Goal: Task Accomplishment & Management: Use online tool/utility

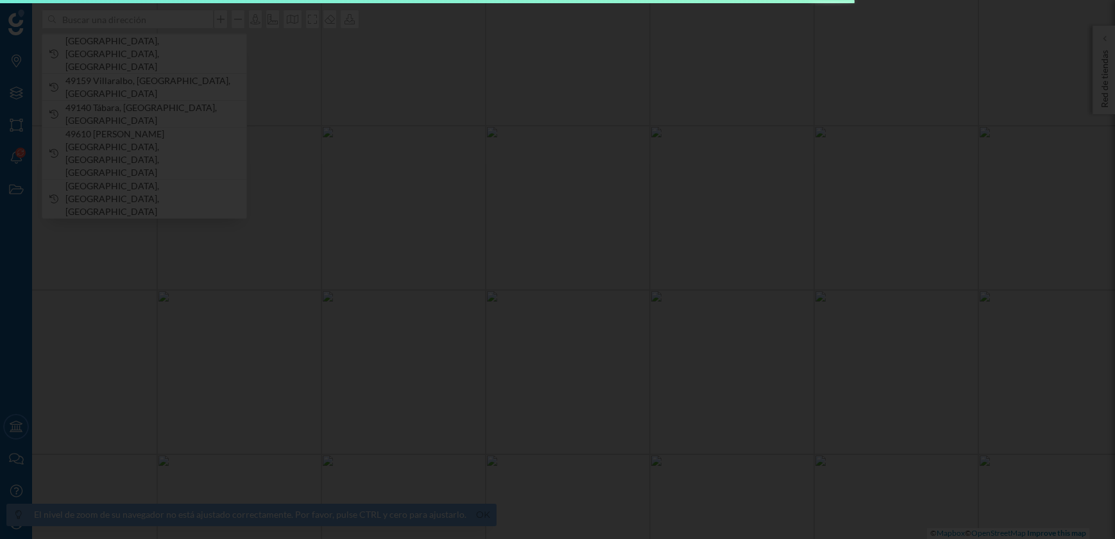
click at [135, 21] on div "El nivel de zoom de su navegador no está ajustado correctamente. Por favor, pul…" at bounding box center [557, 269] width 1115 height 539
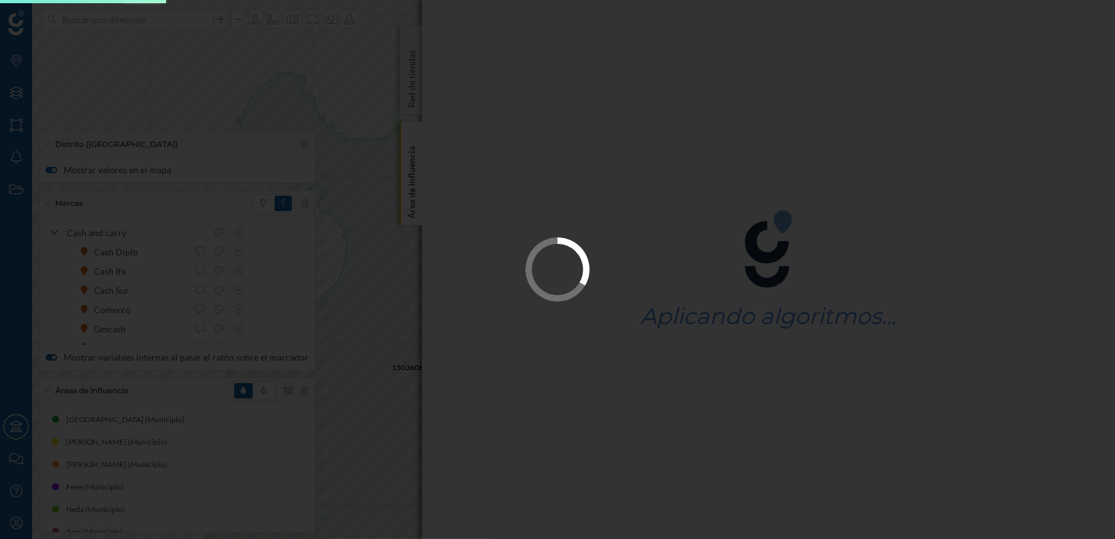
click at [415, 182] on div at bounding box center [557, 269] width 1115 height 539
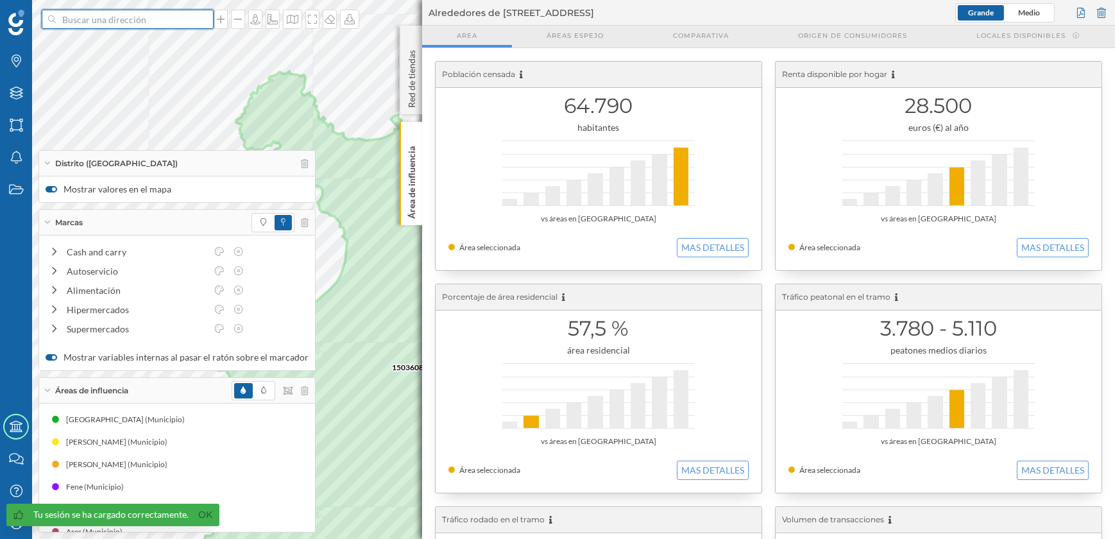
click at [182, 17] on input at bounding box center [128, 19] width 144 height 19
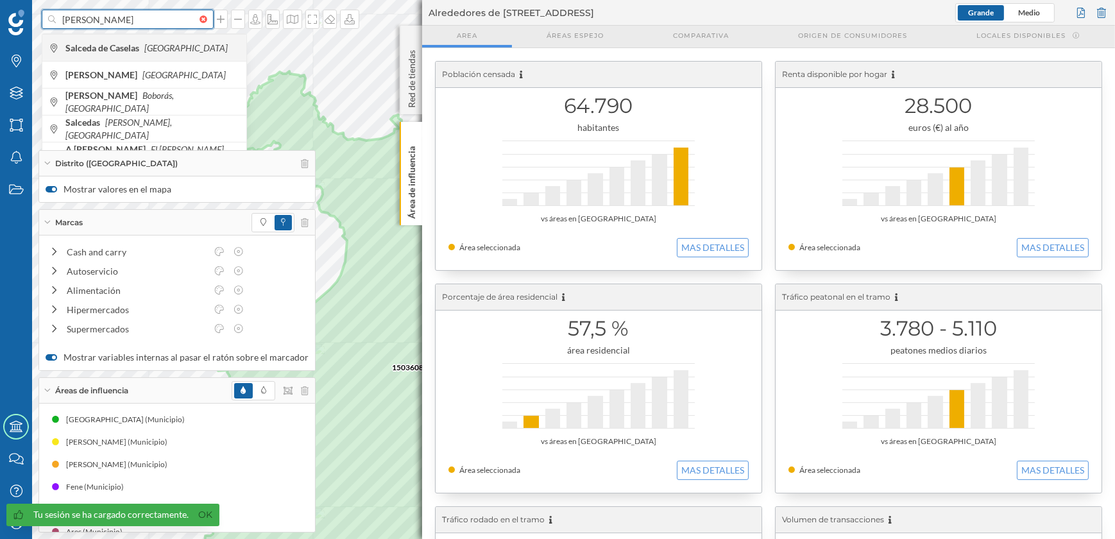
type input "[PERSON_NAME]"
click at [162, 42] on icon "[GEOGRAPHIC_DATA]" at bounding box center [185, 47] width 83 height 11
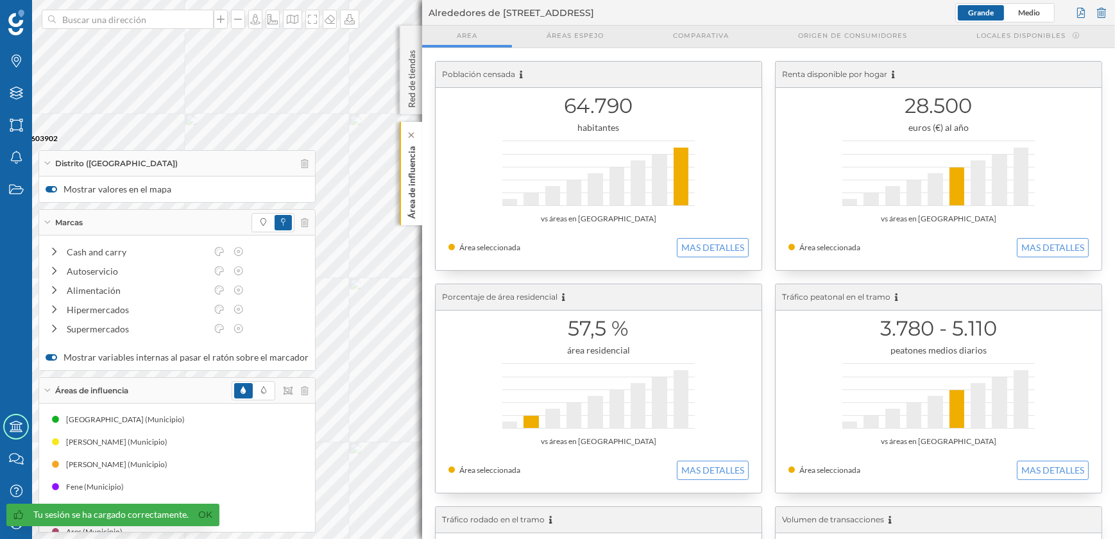
click at [411, 221] on div "Área de influencia" at bounding box center [411, 173] width 22 height 103
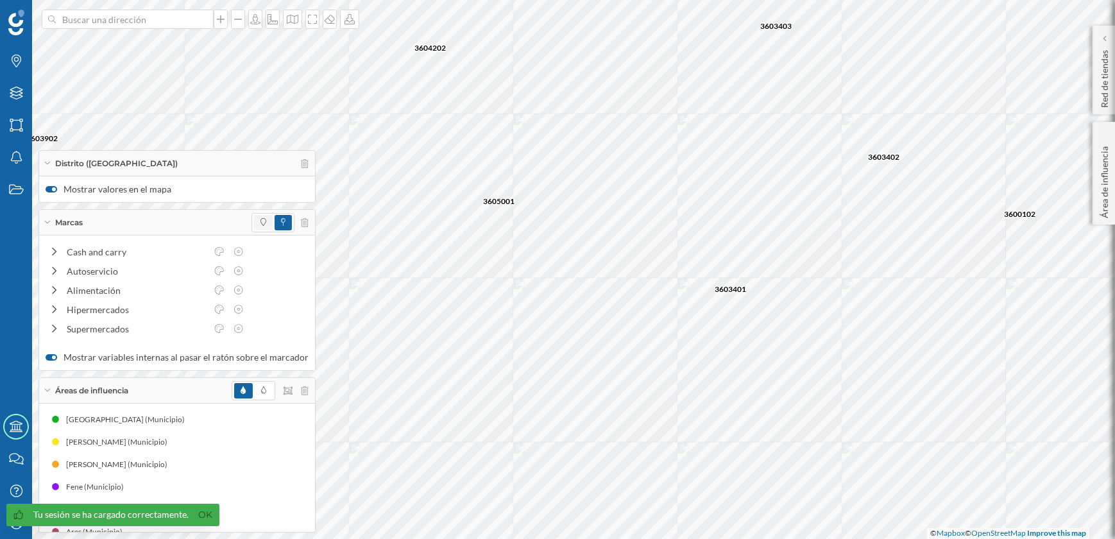
click at [254, 218] on span at bounding box center [263, 222] width 19 height 15
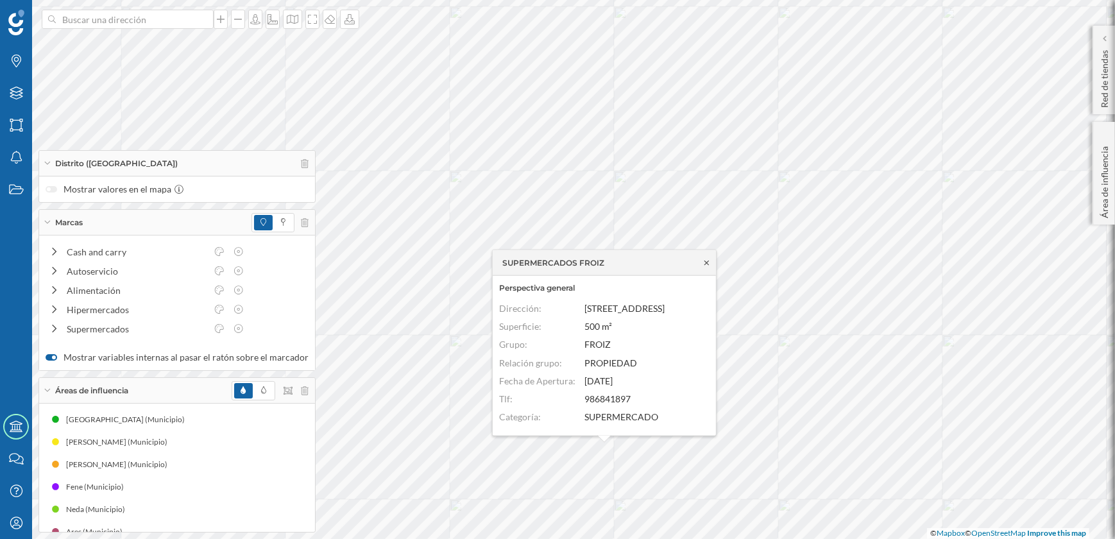
click at [709, 261] on icon at bounding box center [707, 263] width 10 height 8
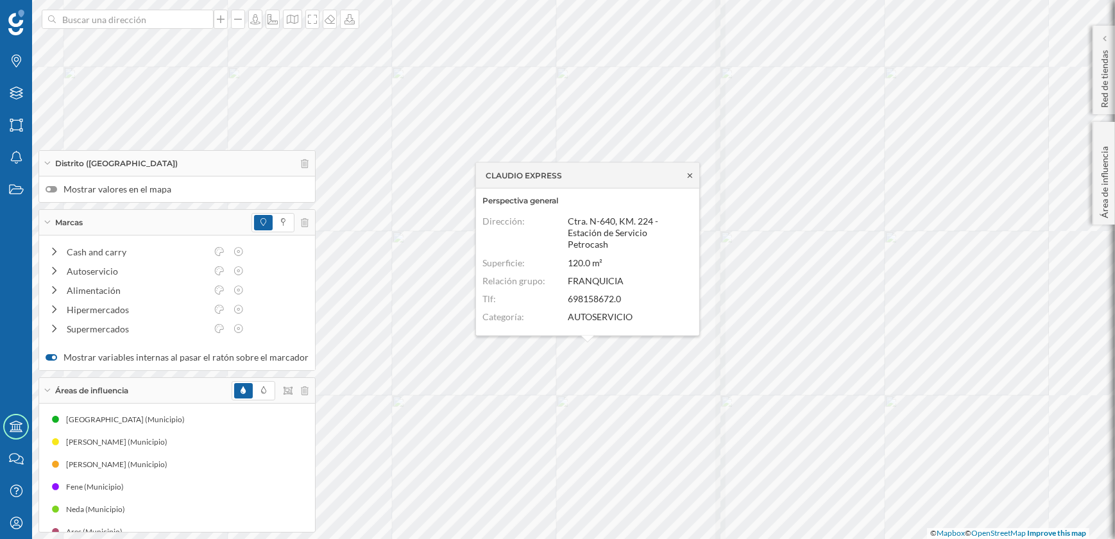
click at [689, 176] on icon at bounding box center [690, 175] width 4 height 4
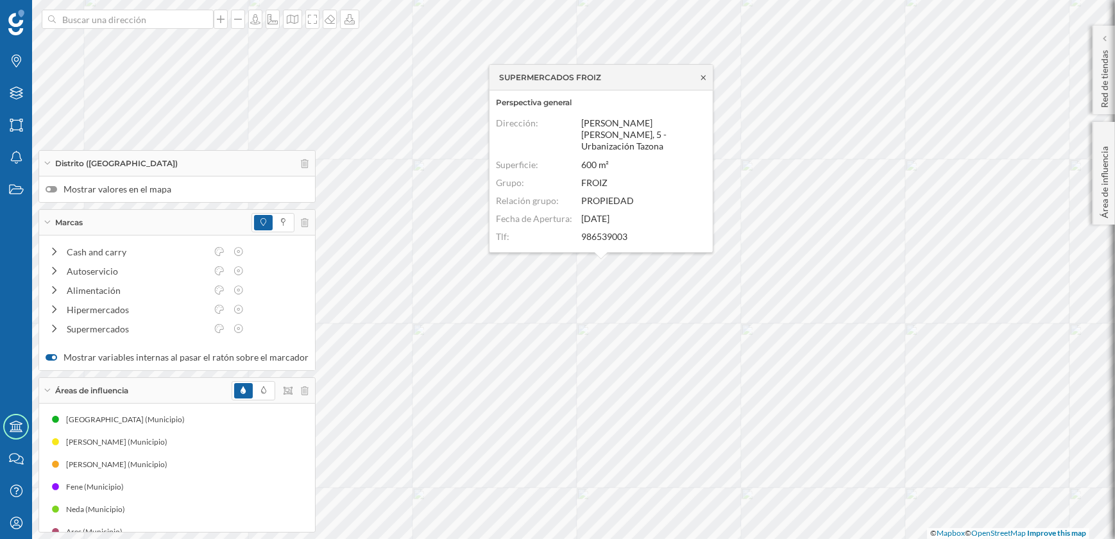
click at [701, 80] on icon at bounding box center [704, 78] width 10 height 8
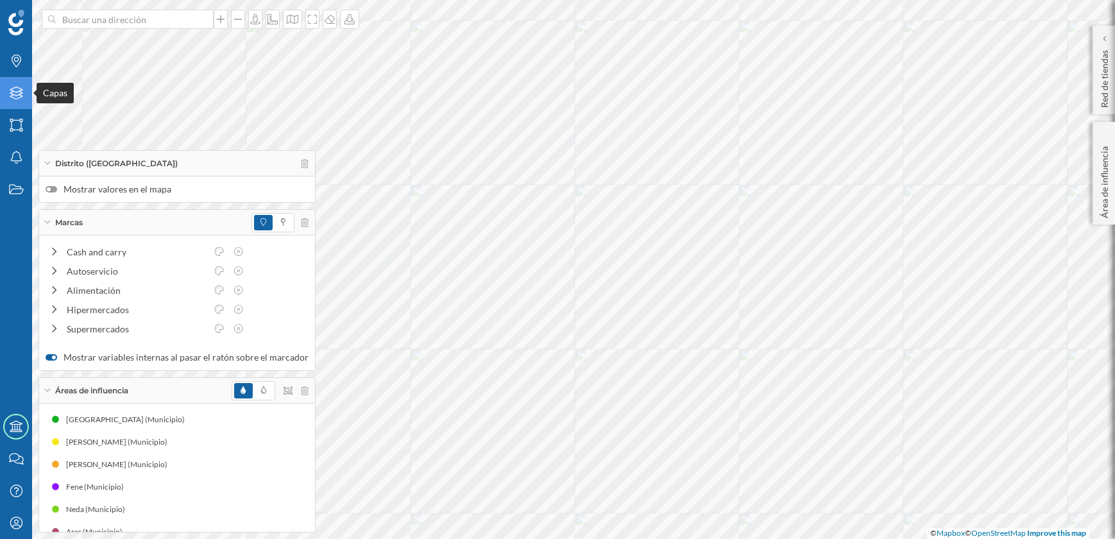
click at [15, 94] on icon "Capas" at bounding box center [16, 93] width 16 height 13
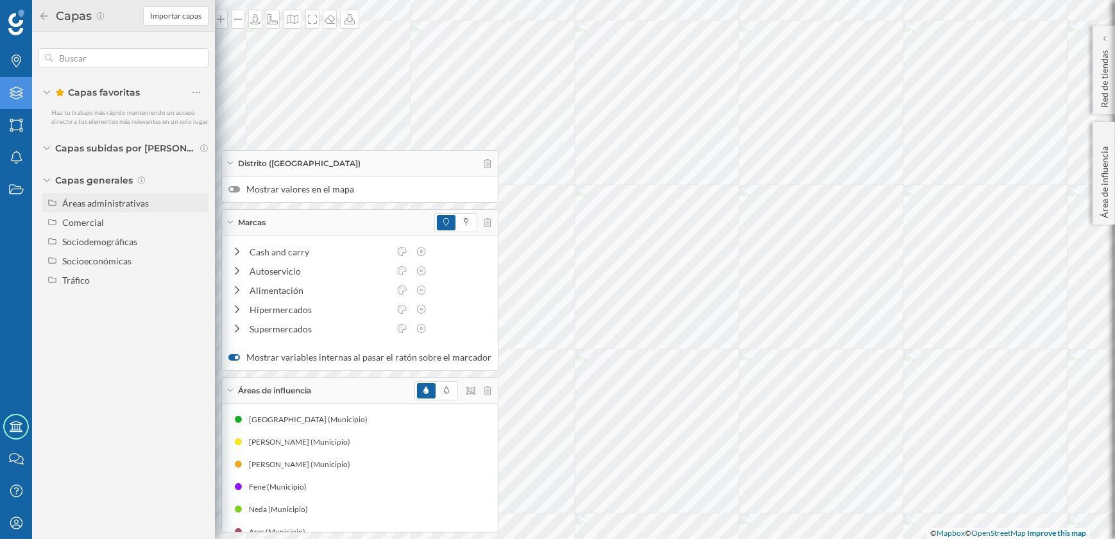
click at [132, 202] on div "Áreas administrativas" at bounding box center [105, 203] width 87 height 11
click at [202, 262] on input "Municipio" at bounding box center [200, 261] width 8 height 8
radio input "true"
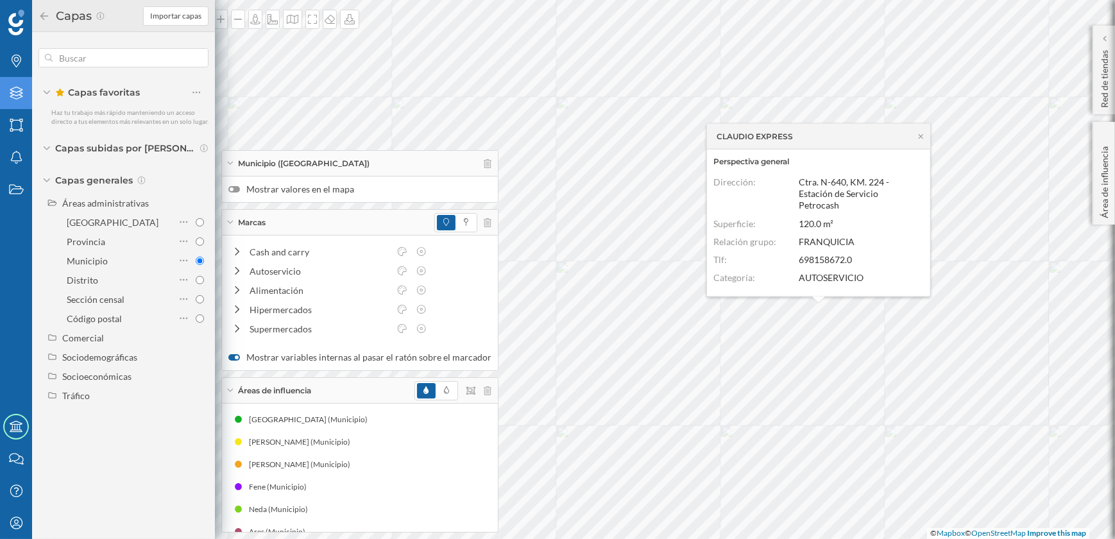
click at [43, 16] on icon at bounding box center [45, 16] width 12 height 9
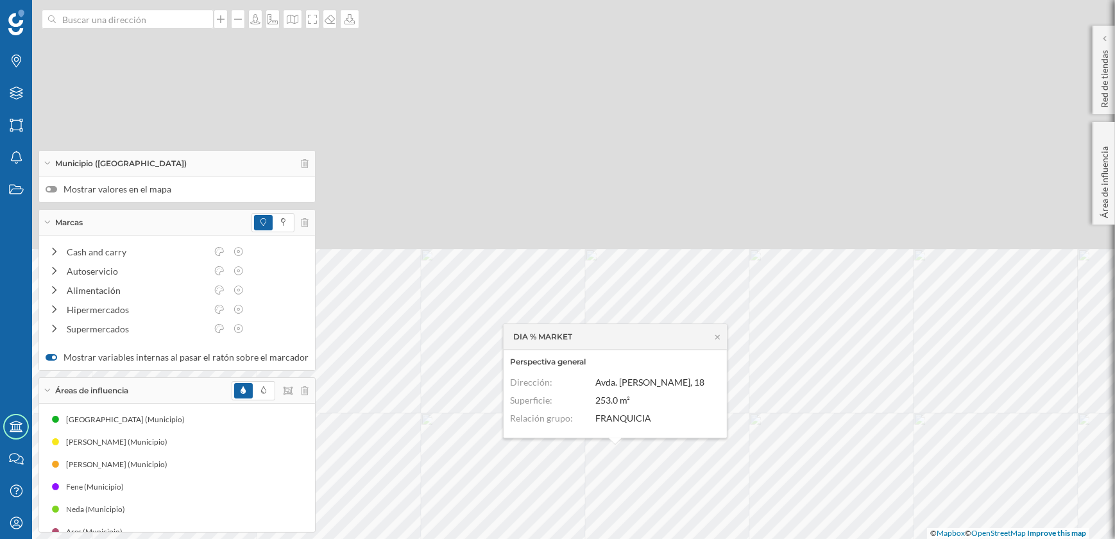
click at [694, 538] on html "Marcas Capas Áreas Notificaciones Estados Academy Contacta con nosotros Centro …" at bounding box center [557, 269] width 1115 height 539
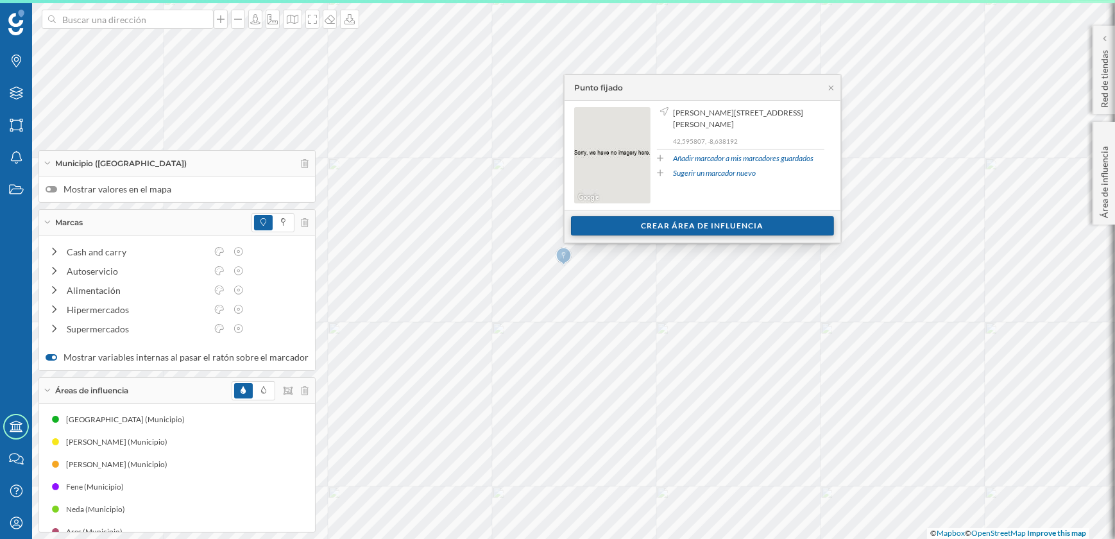
click at [662, 228] on div "Crear área de influencia" at bounding box center [702, 225] width 263 height 19
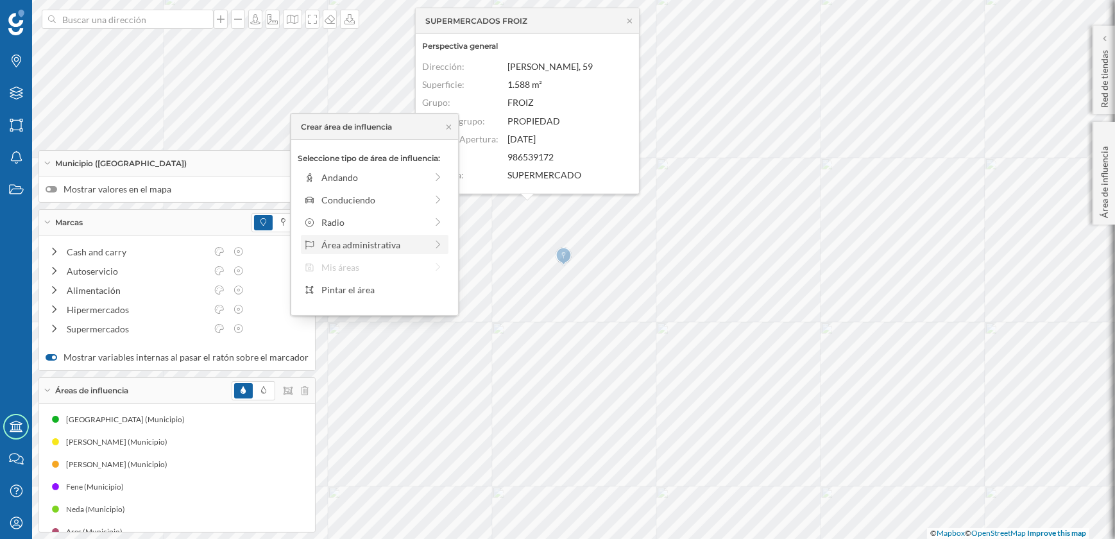
click at [374, 244] on div "Área administrativa" at bounding box center [374, 244] width 105 height 13
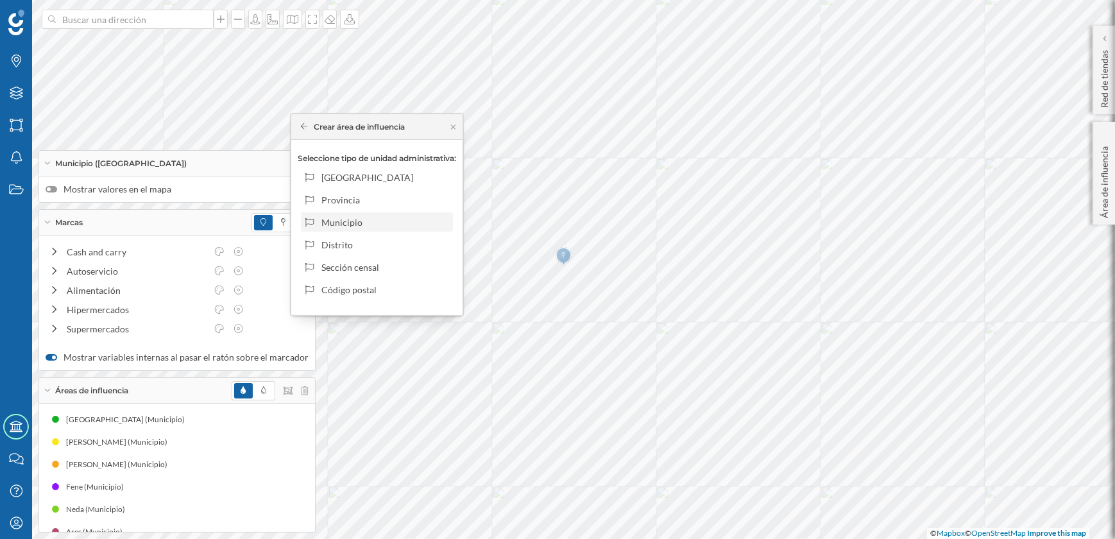
click at [347, 221] on div "Municipio" at bounding box center [385, 222] width 126 height 13
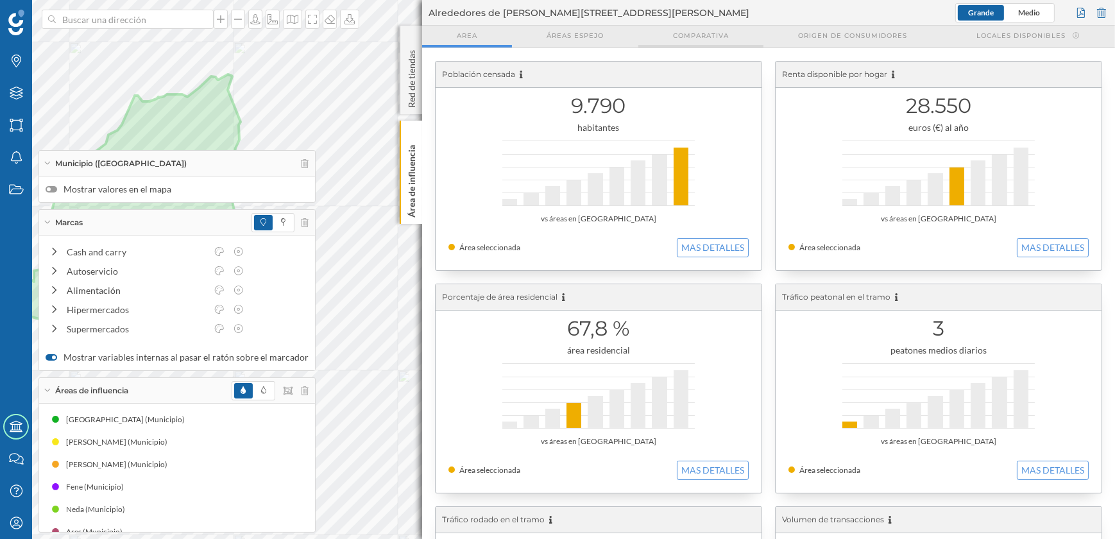
click at [706, 37] on span "Comparativa" at bounding box center [701, 36] width 56 height 10
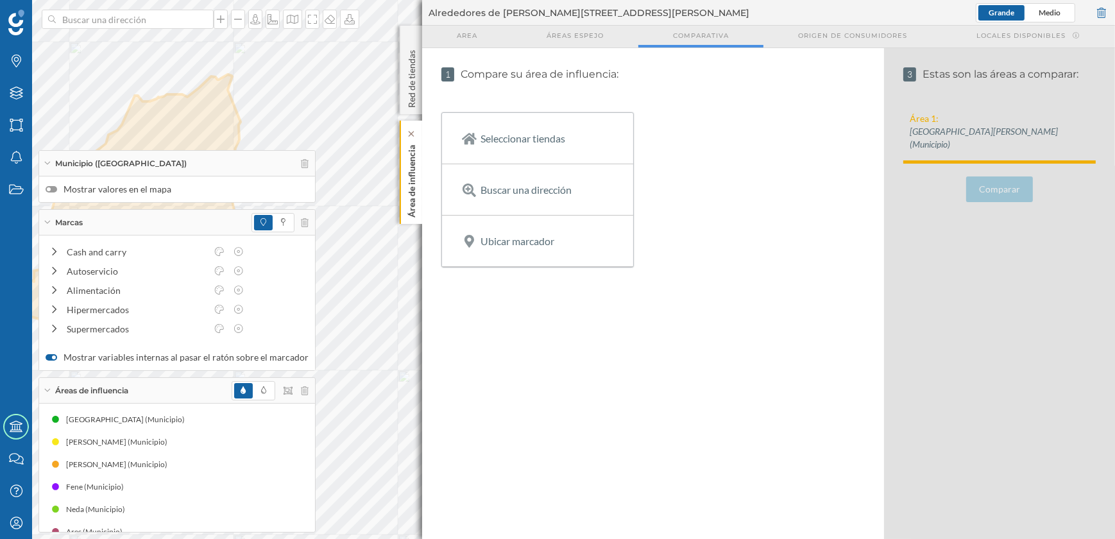
click at [406, 185] on p "Área de influencia" at bounding box center [412, 179] width 13 height 78
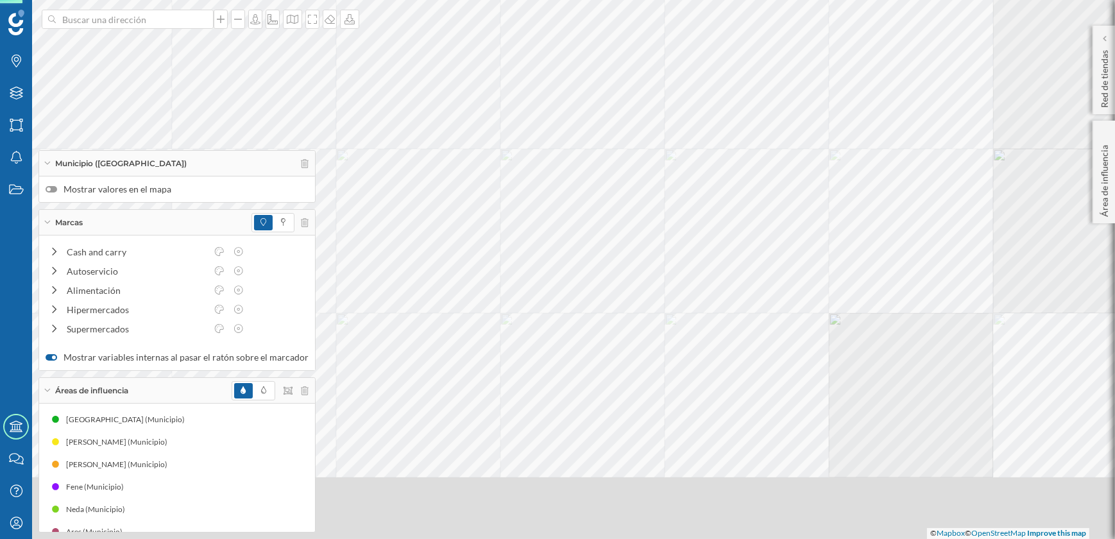
click at [603, 136] on div "© Mapbox © OpenStreetMap Improve this map" at bounding box center [557, 269] width 1115 height 539
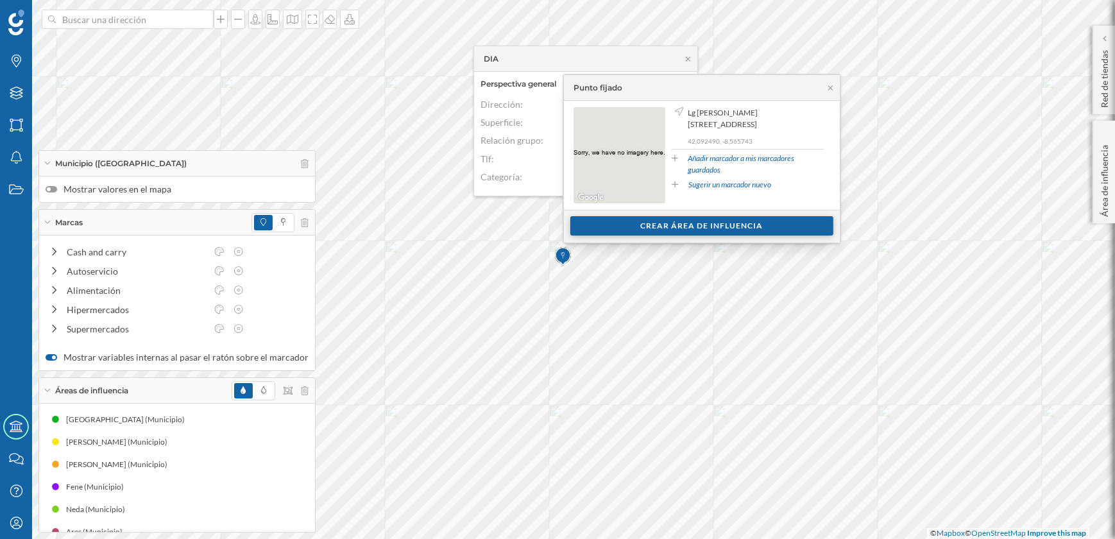
click at [641, 223] on div "Crear área de influencia" at bounding box center [702, 225] width 263 height 19
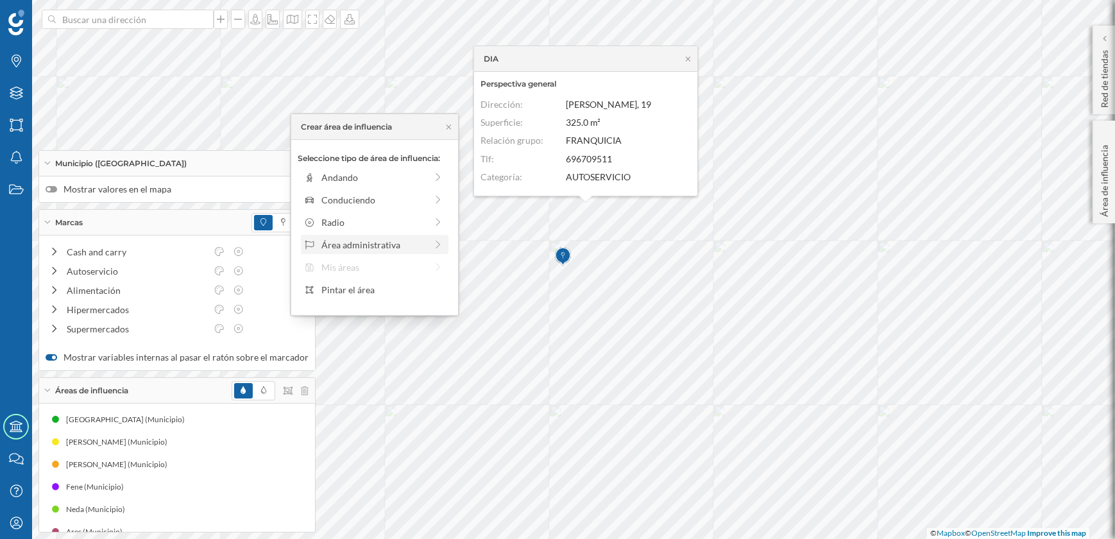
click at [388, 252] on div "Área administrativa" at bounding box center [375, 244] width 148 height 19
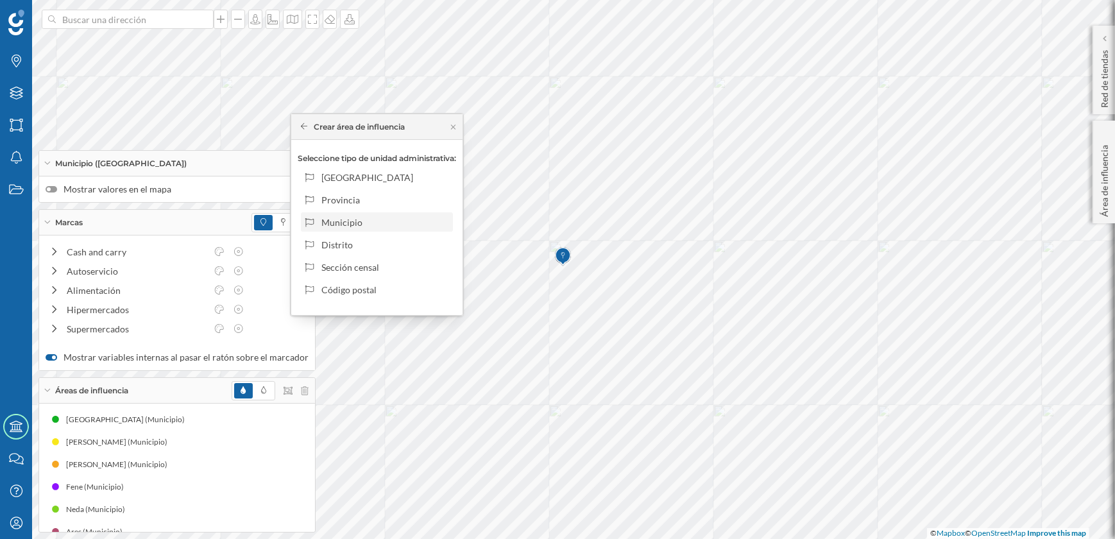
click at [347, 223] on div "Municipio" at bounding box center [385, 222] width 126 height 13
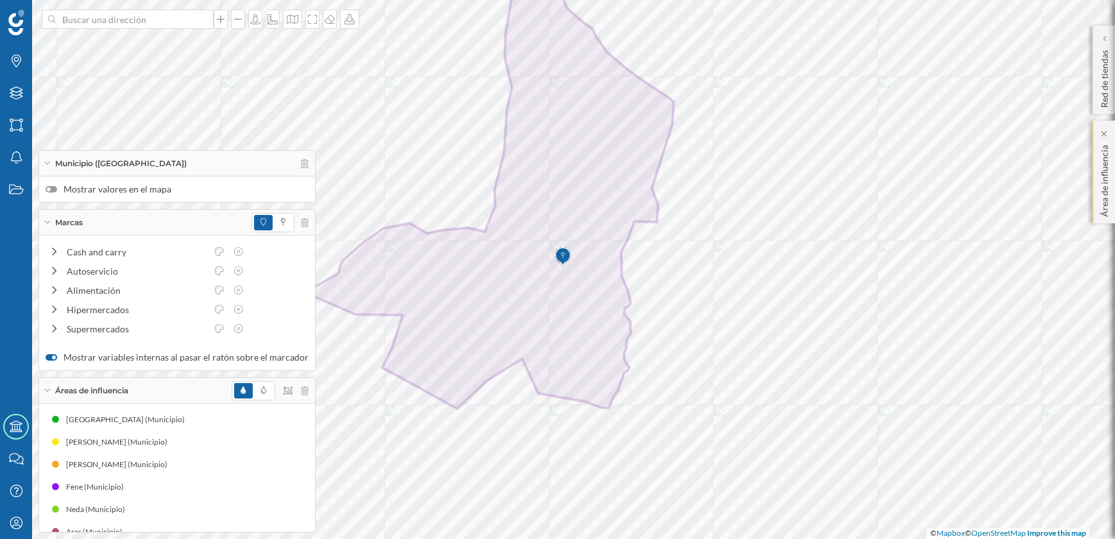
click at [1102, 191] on p "Área de influencia" at bounding box center [1105, 178] width 13 height 77
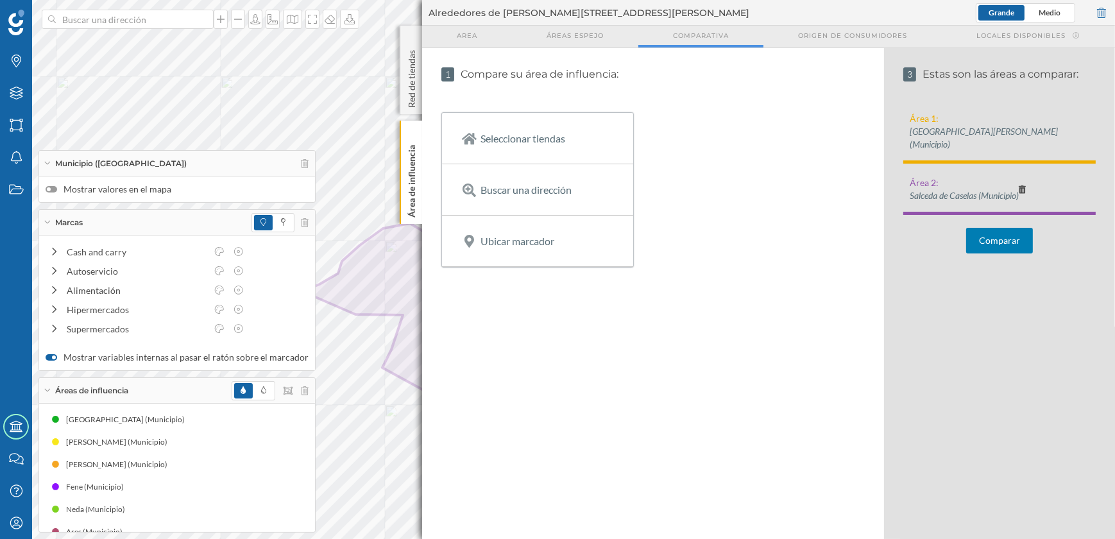
click at [1002, 228] on button "Comparar" at bounding box center [1000, 241] width 67 height 26
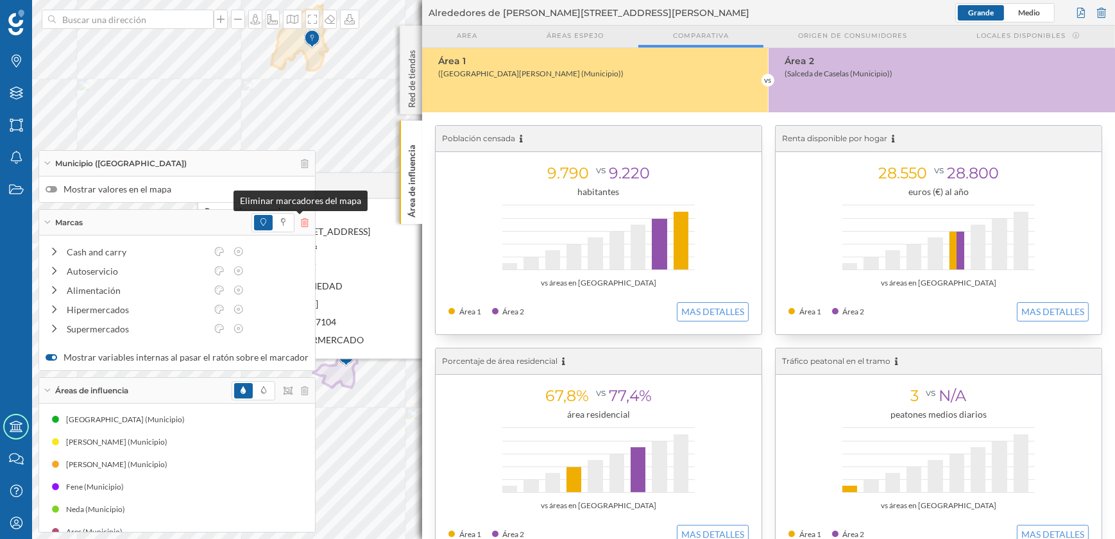
click at [301, 219] on icon at bounding box center [305, 222] width 8 height 9
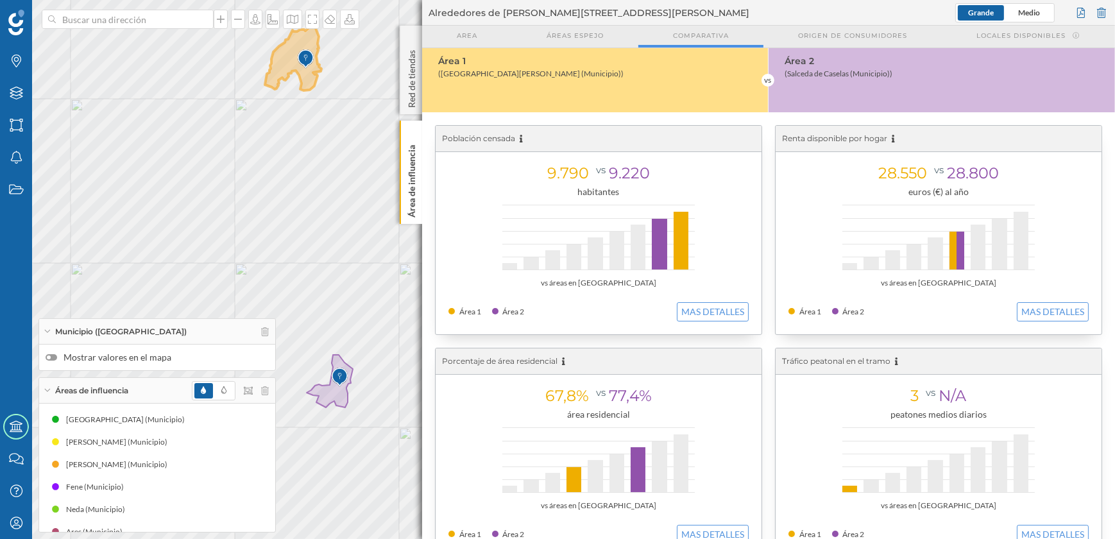
drag, startPoint x: 357, startPoint y: 408, endPoint x: 352, endPoint y: 424, distance: 16.7
click at [352, 424] on div "© Mapbox © OpenStreetMap Improve this map" at bounding box center [557, 269] width 1115 height 539
click at [407, 194] on p "Área de influencia" at bounding box center [412, 179] width 13 height 78
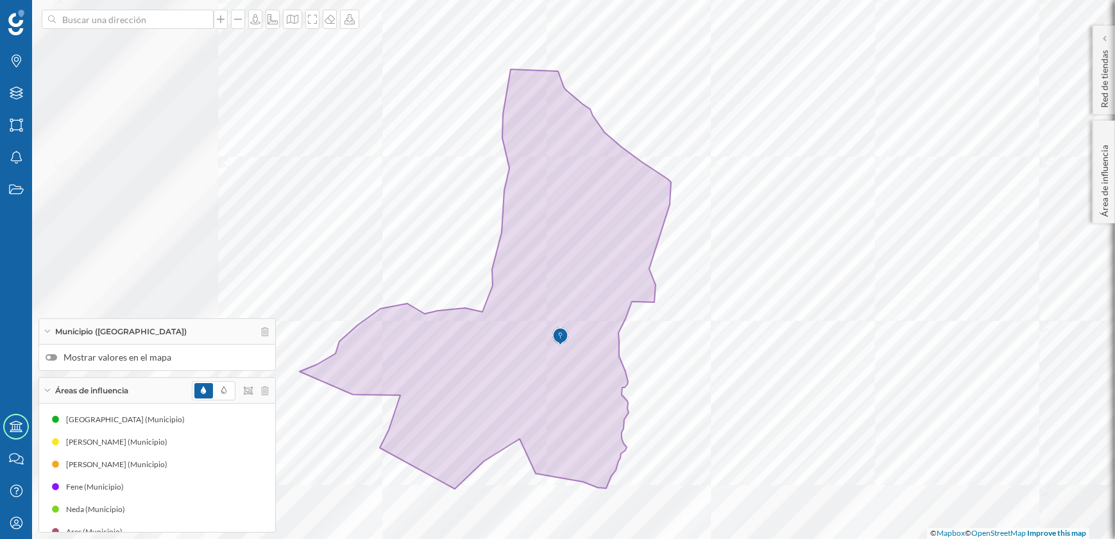
drag, startPoint x: 410, startPoint y: 390, endPoint x: 633, endPoint y: 334, distance: 230.1
click at [633, 334] on div "© Mapbox © OpenStreetMap Improve this map" at bounding box center [557, 269] width 1115 height 539
